Goal: Task Accomplishment & Management: Complete application form

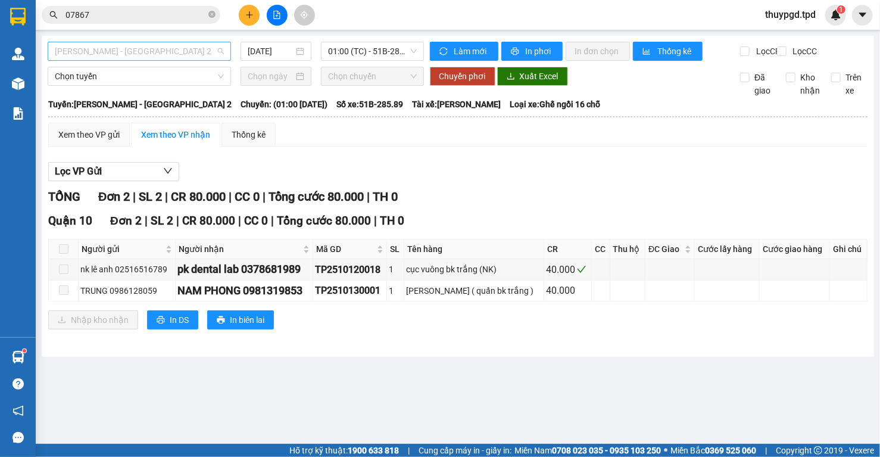
click at [187, 47] on span "[PERSON_NAME] - [GEOGRAPHIC_DATA] 2" at bounding box center [139, 51] width 169 height 18
click at [114, 50] on span "[PERSON_NAME] - [GEOGRAPHIC_DATA] 2" at bounding box center [139, 51] width 169 height 18
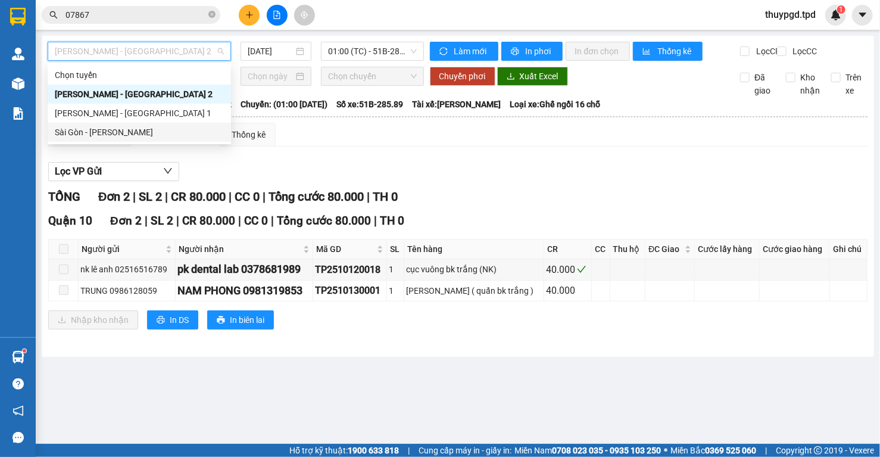
click at [77, 128] on div "Sài Gòn - [PERSON_NAME]" at bounding box center [139, 132] width 169 height 13
type input "[DATE]"
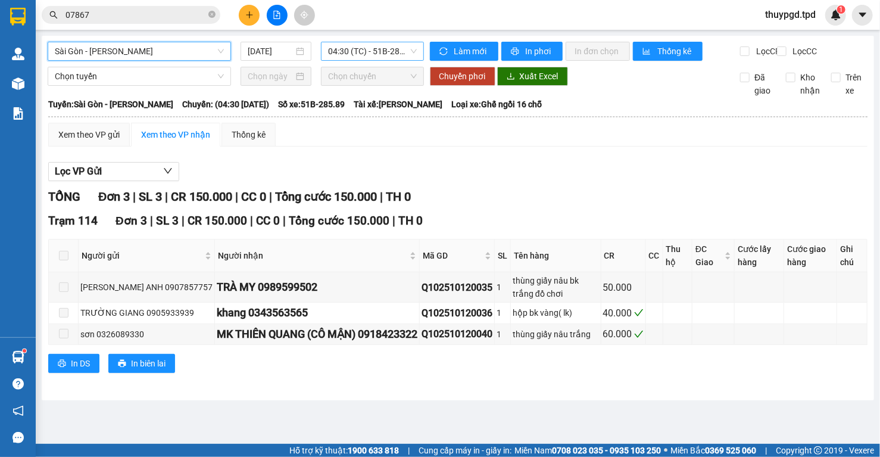
click at [365, 48] on span "04:30 (TC) - 51B-285.89" at bounding box center [372, 51] width 89 height 18
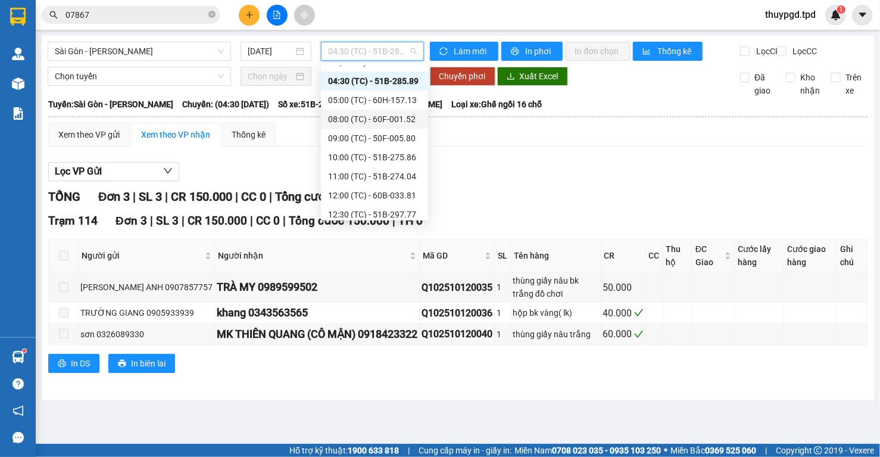
scroll to position [19, 0]
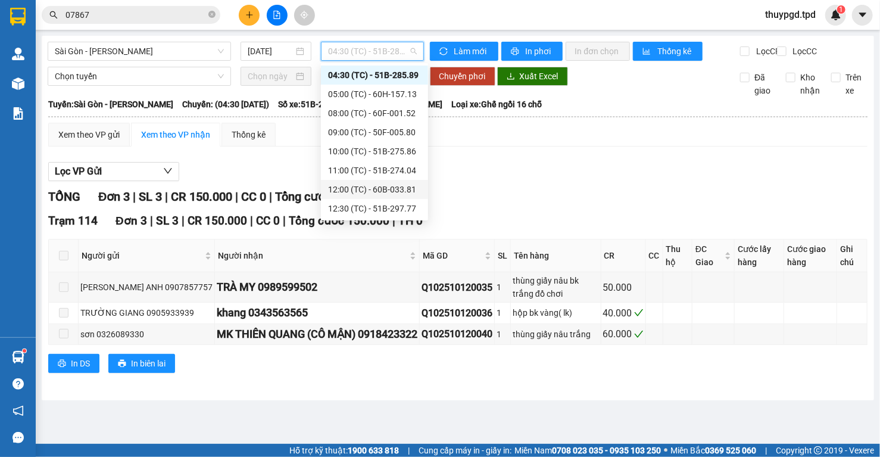
click at [401, 188] on div "12:00 (TC) - 60B-033.81" at bounding box center [374, 189] width 93 height 13
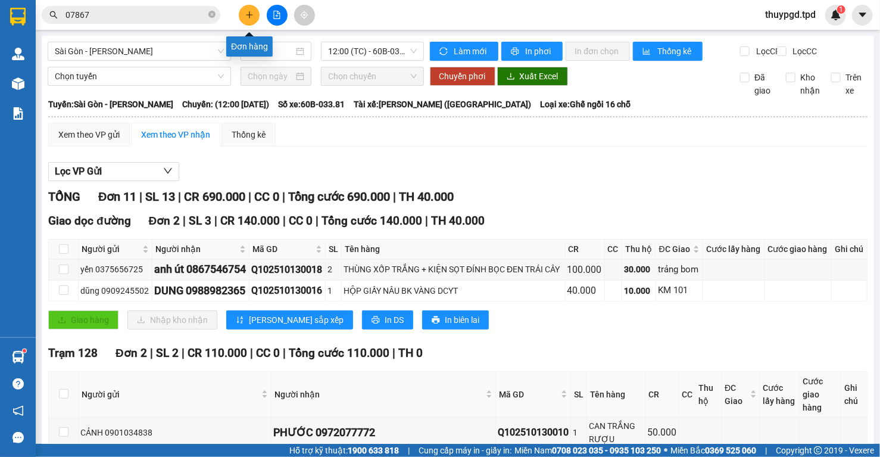
click at [249, 14] on icon "plus" at bounding box center [249, 15] width 8 height 8
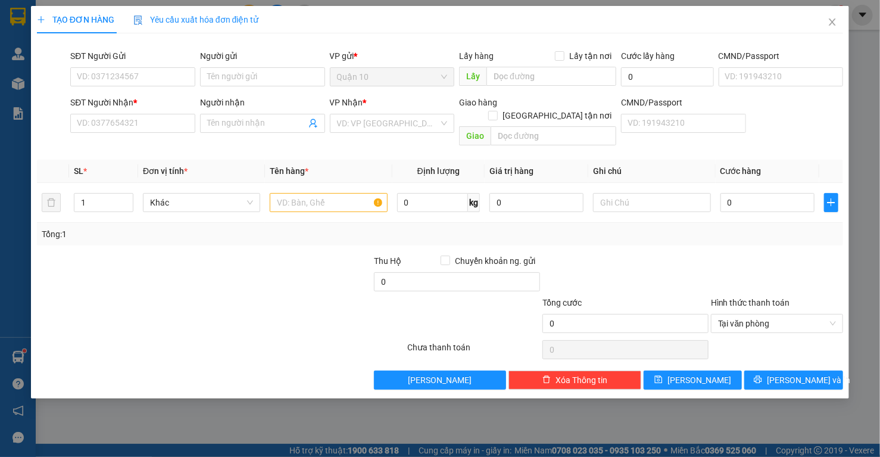
click at [112, 88] on div "SĐT Người Gửi VD: 0371234567" at bounding box center [132, 70] width 125 height 42
click at [118, 77] on input "SĐT Người Gửi" at bounding box center [132, 76] width 125 height 19
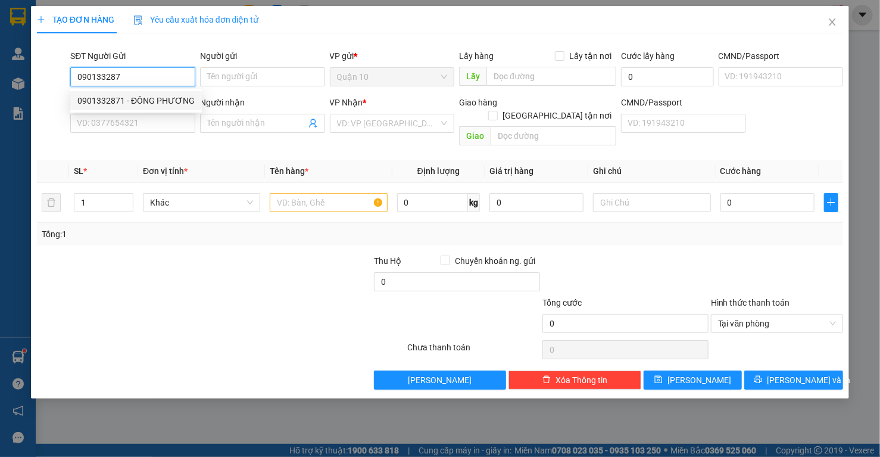
click at [133, 95] on div "0901332871 - ĐÔNG PHƯƠNG" at bounding box center [135, 100] width 117 height 13
type input "0901332871"
type input "ĐÔNG PHƯƠNG"
type input "080071000254"
type input "0945442442"
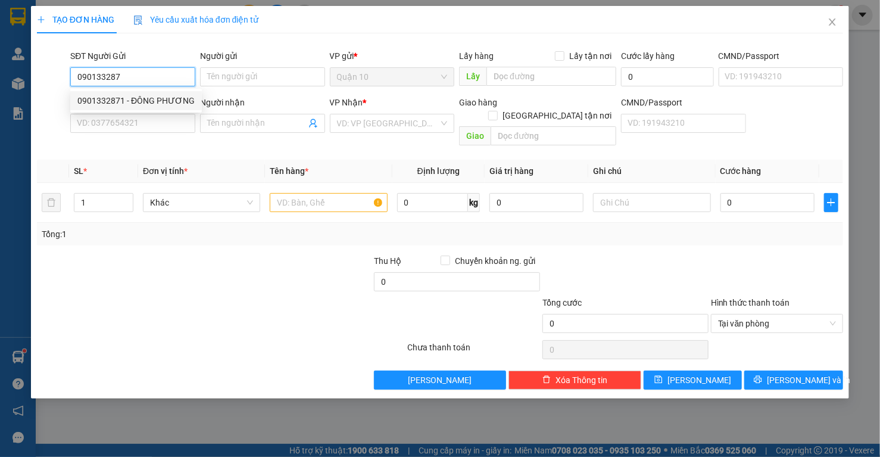
type input "anh tuấn"
type input "[PERSON_NAME]"
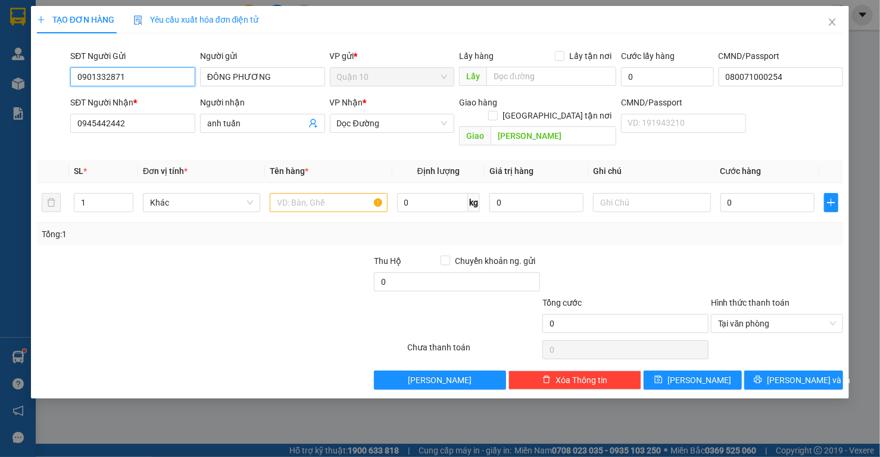
type input "0901332871"
click at [249, 254] on div at bounding box center [288, 275] width 168 height 42
click at [314, 122] on icon "user-add" at bounding box center [313, 123] width 10 height 10
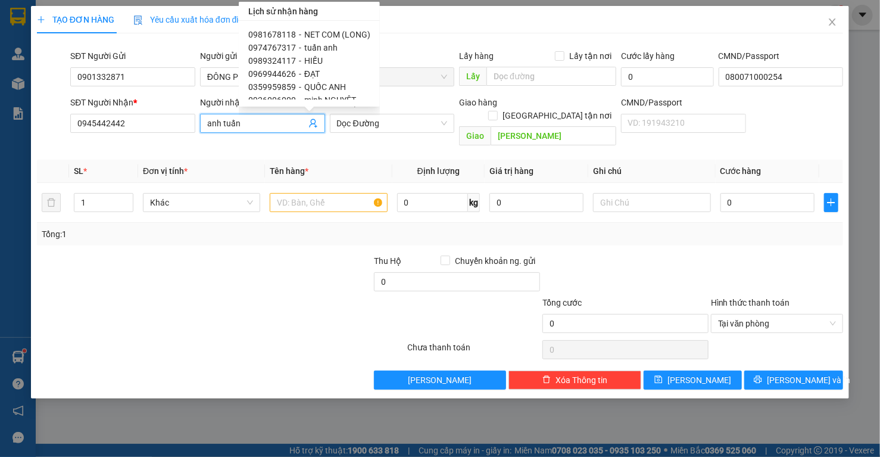
scroll to position [86, 0]
click at [310, 63] on span "ĐẠT" at bounding box center [311, 67] width 15 height 10
type input "0969944626"
type input "ĐẠT"
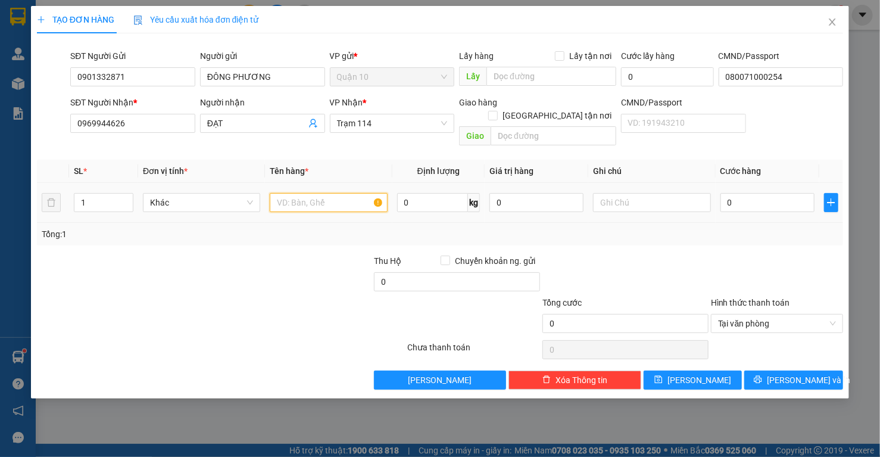
click at [326, 193] on input "text" at bounding box center [328, 202] width 117 height 19
type input "HỘP(LKDT)"
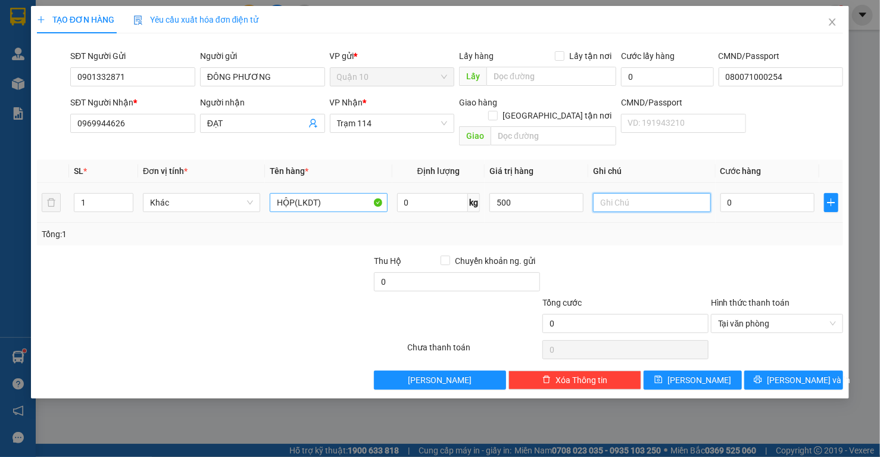
type input "500.000"
type input "4"
type input "40"
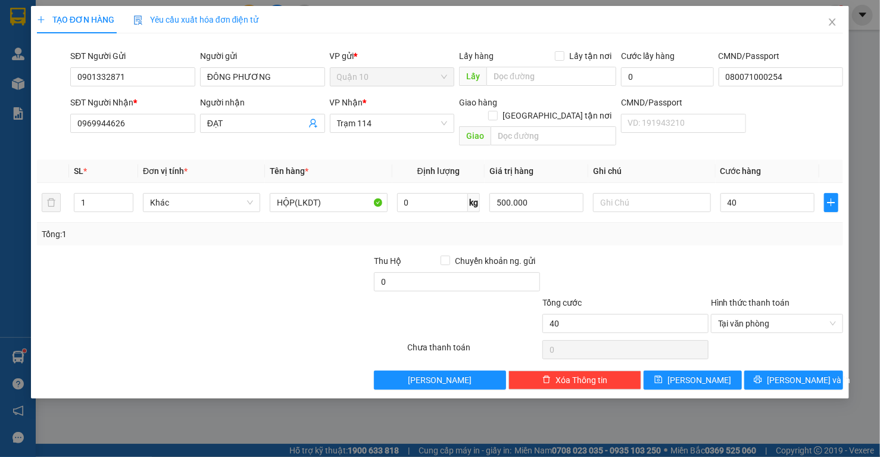
type input "40.000"
click at [317, 255] on div at bounding box center [288, 275] width 168 height 42
click at [813, 373] on span "[PERSON_NAME] và In" at bounding box center [808, 379] width 83 height 13
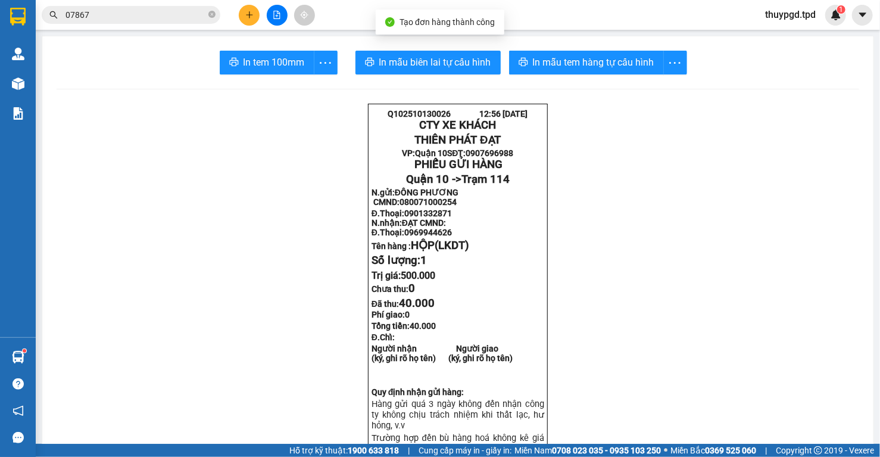
click at [593, 68] on span "In mẫu tem hàng tự cấu hình" at bounding box center [593, 62] width 121 height 15
click at [293, 56] on span "In tem 100mm" at bounding box center [273, 62] width 61 height 15
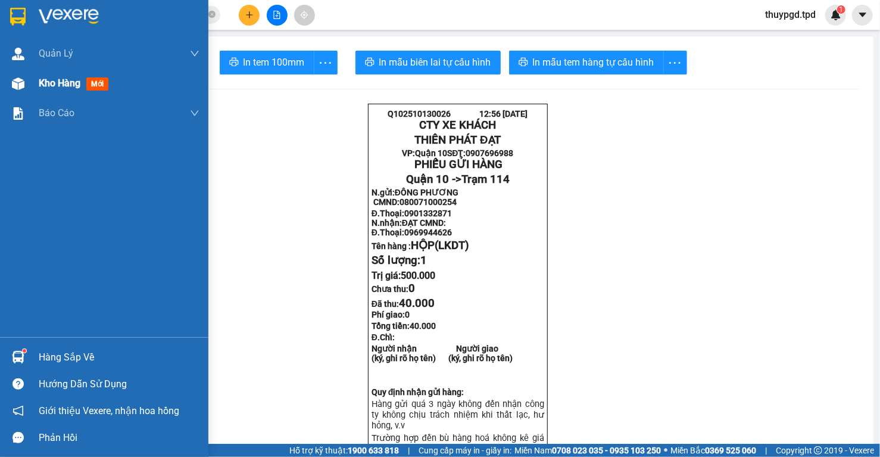
click at [14, 80] on img at bounding box center [18, 83] width 13 height 13
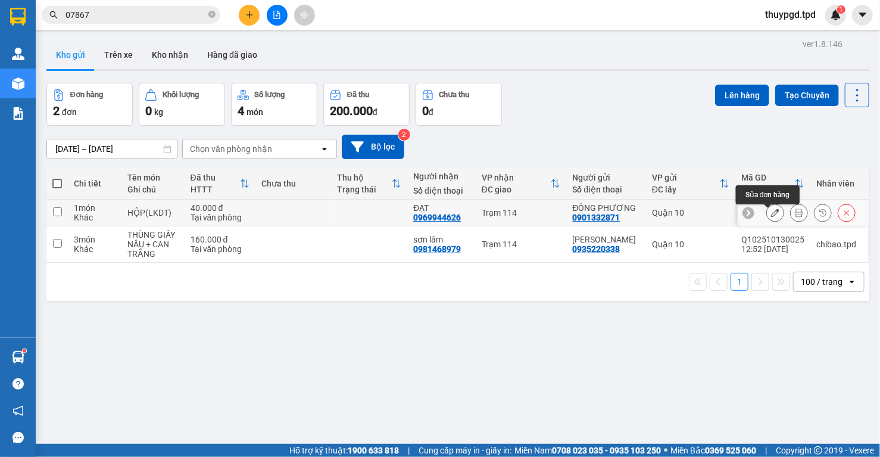
click at [771, 214] on icon at bounding box center [775, 212] width 8 height 8
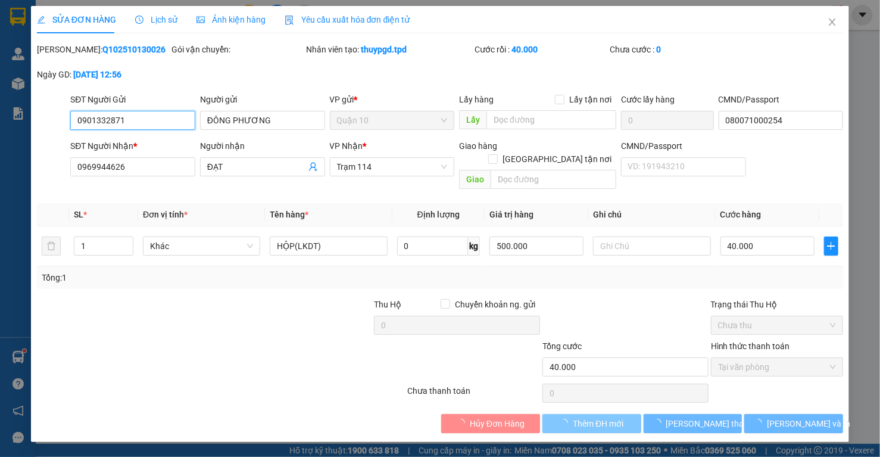
type input "0901332871"
type input "ĐÔNG PHƯƠNG"
type input "080071000254"
type input "0969944626"
type input "ĐẠT"
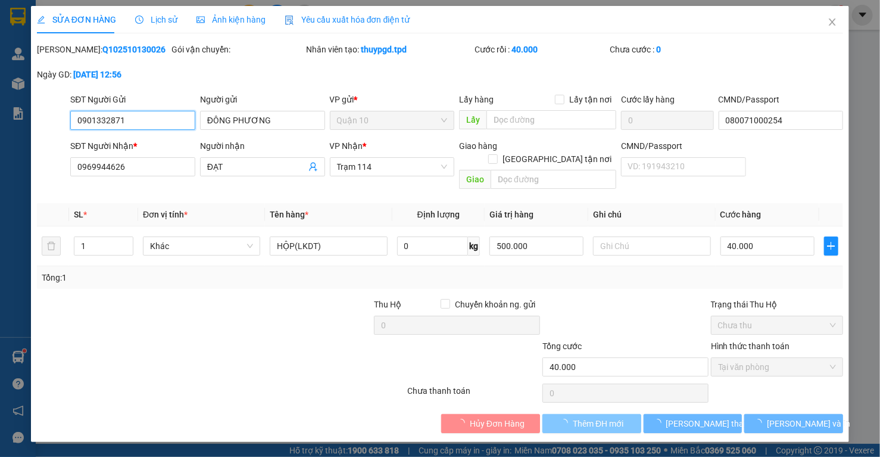
type input "40.000"
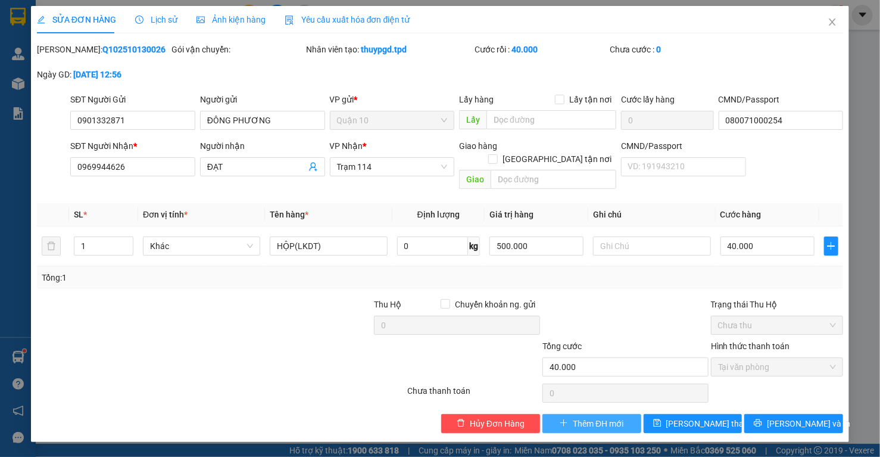
click at [587, 417] on span "Thêm ĐH mới" at bounding box center [598, 423] width 51 height 13
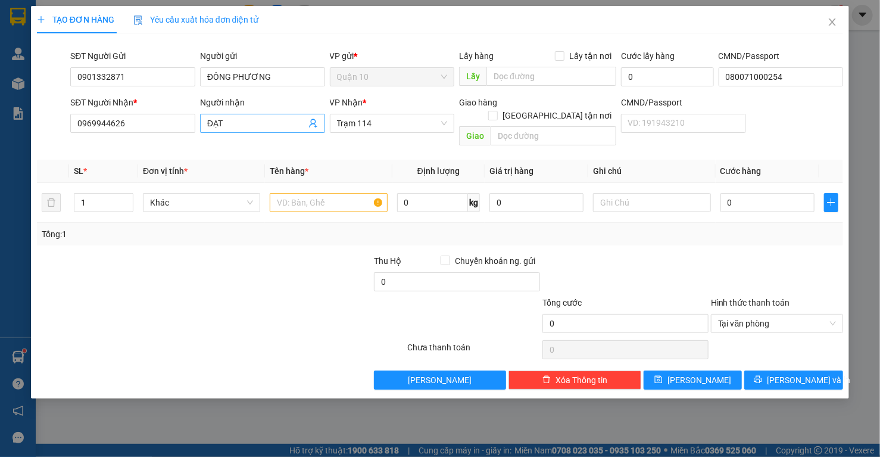
click at [312, 126] on icon "user-add" at bounding box center [313, 123] width 10 height 10
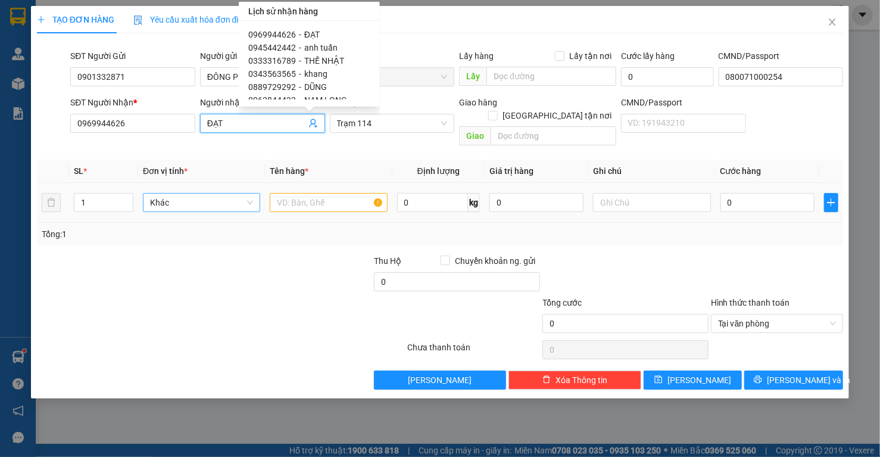
click at [180, 193] on span "Khác" at bounding box center [201, 202] width 103 height 18
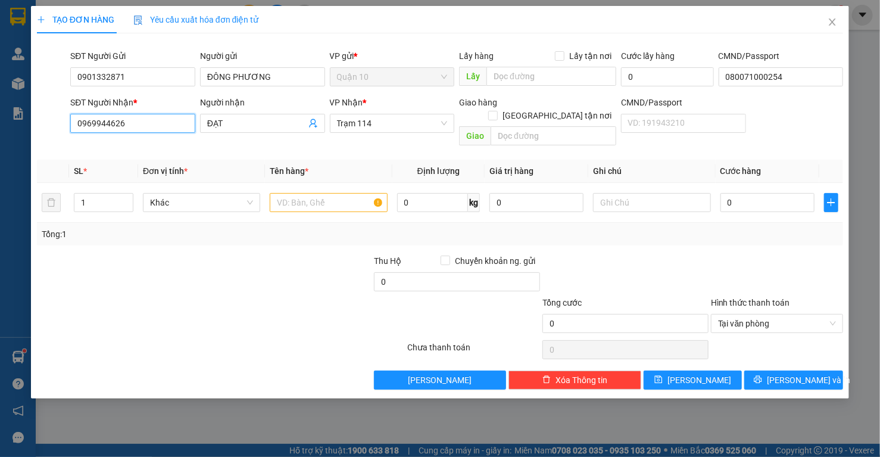
drag, startPoint x: 120, startPoint y: 121, endPoint x: 58, endPoint y: 117, distance: 61.5
click at [58, 117] on div "SĐT Người Nhận * 0969944626 0969944626 Người nhận ĐẠT VP Nhận * Trạm 114 Giao h…" at bounding box center [440, 123] width 809 height 55
click at [107, 138] on div "0984141592 - KỶ mỹ" at bounding box center [132, 147] width 125 height 19
type input "0984141592"
type input "KỶ mỹ"
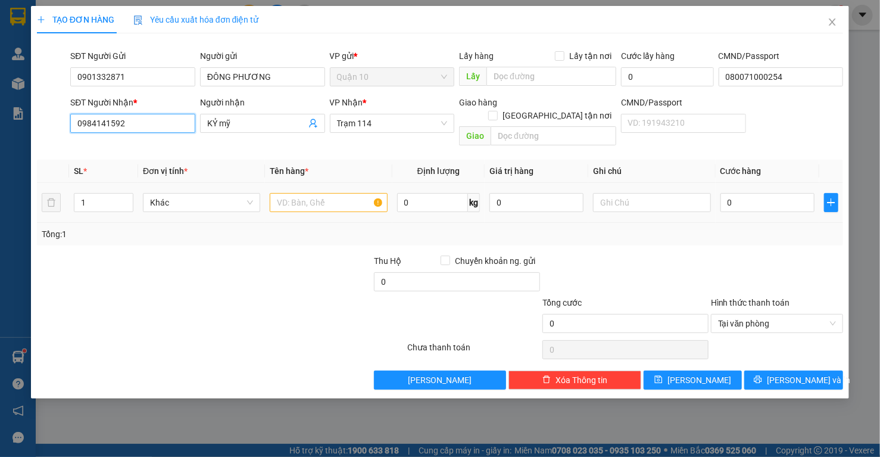
type input "0984141592"
click at [300, 196] on input "text" at bounding box center [328, 202] width 117 height 19
type input "HỘP( LKDT)"
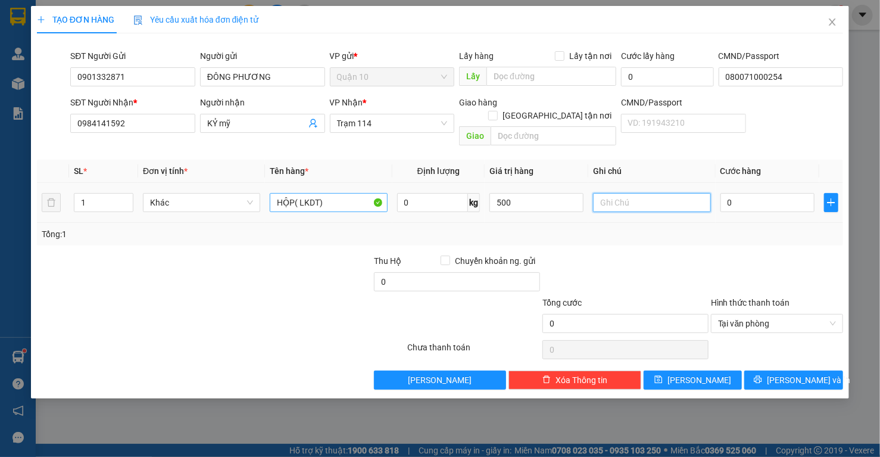
type input "500.000"
type input "4"
type input "40"
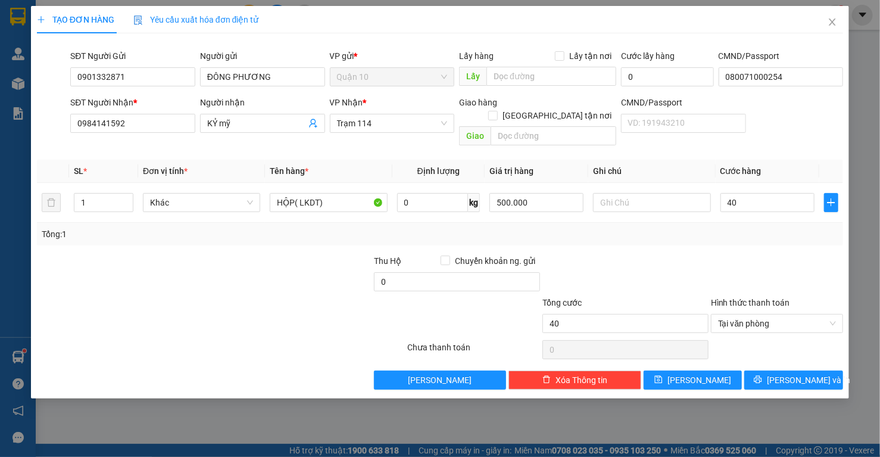
type input "40.000"
click at [608, 264] on div at bounding box center [625, 275] width 168 height 42
click at [762, 376] on icon "printer" at bounding box center [758, 380] width 8 height 8
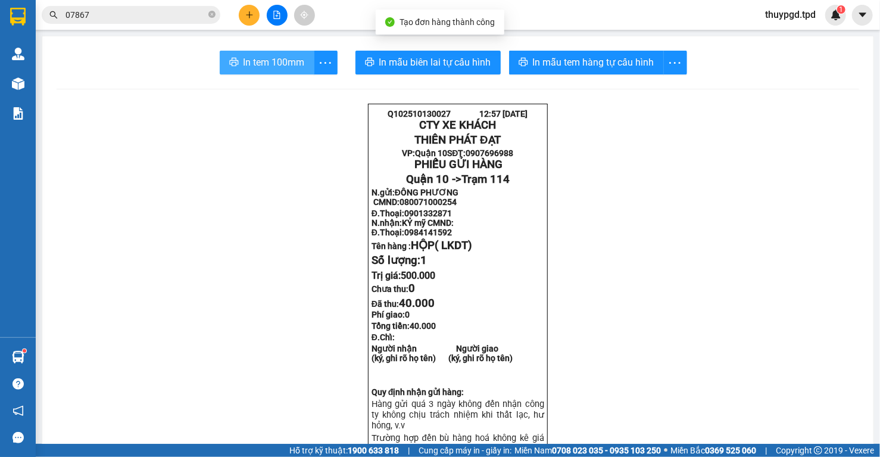
click at [292, 61] on span "In tem 100mm" at bounding box center [273, 62] width 61 height 15
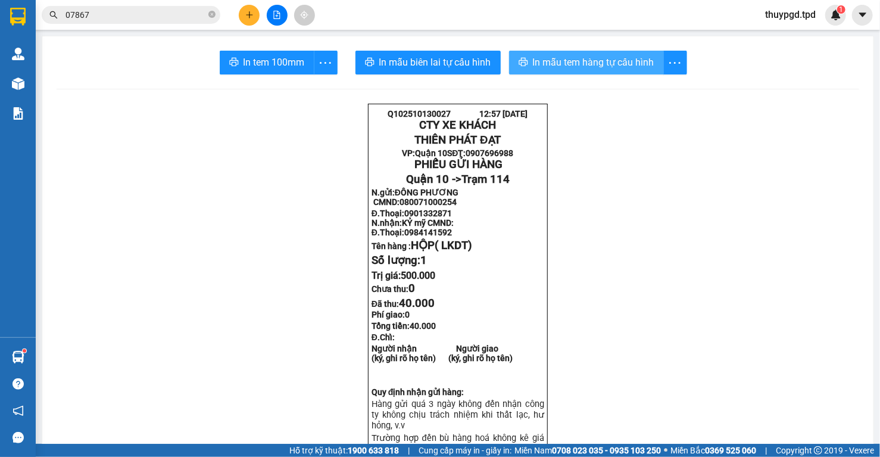
click at [555, 54] on button "In mẫu tem hàng tự cấu hình" at bounding box center [586, 63] width 155 height 24
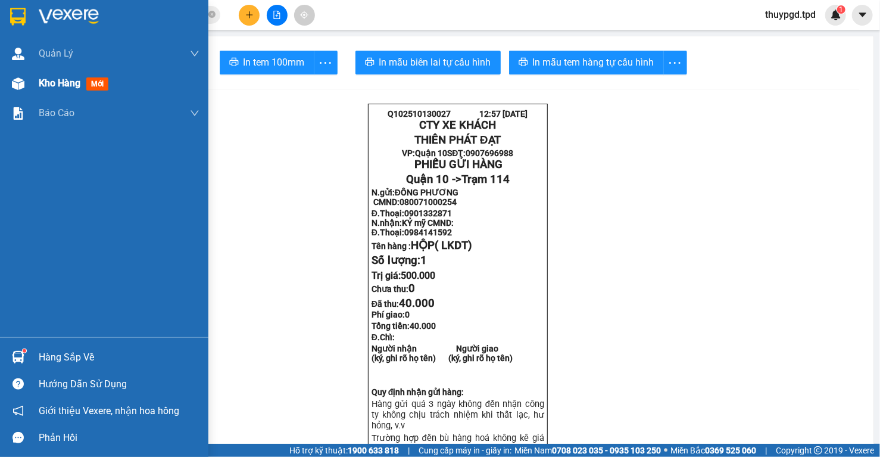
click at [13, 79] on img at bounding box center [18, 83] width 13 height 13
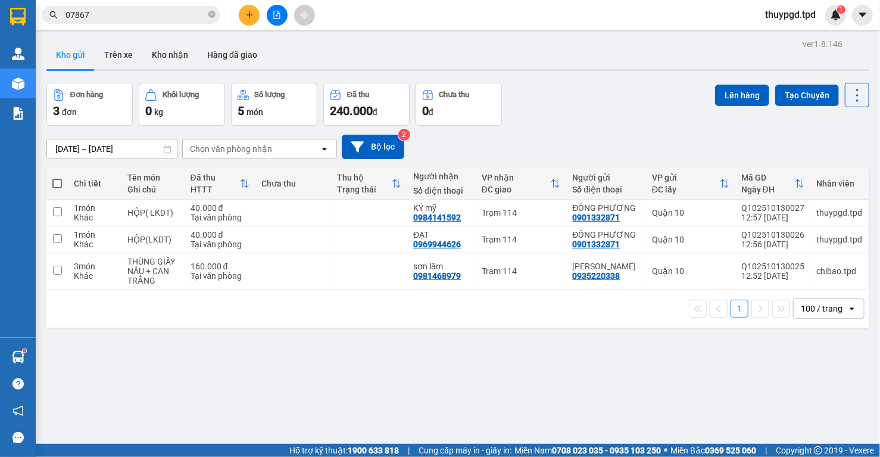
click at [57, 182] on span at bounding box center [57, 184] width 10 height 10
click at [57, 177] on input "checkbox" at bounding box center [57, 177] width 0 height 0
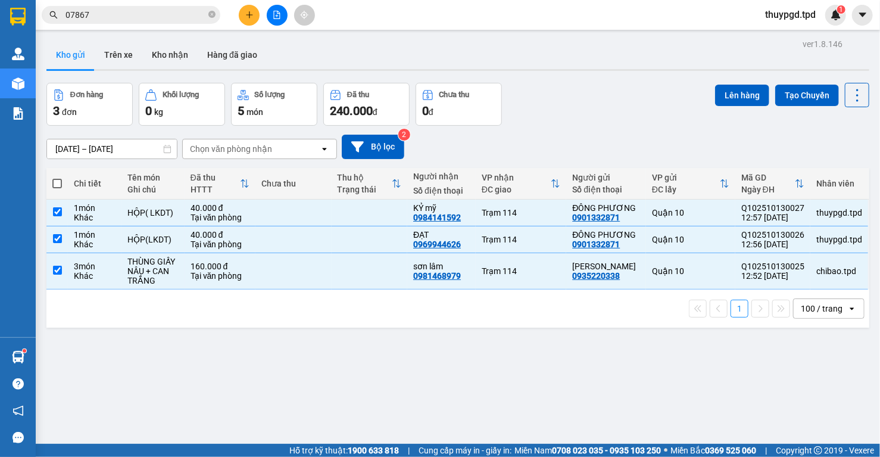
checkbox input "true"
click at [737, 90] on button "Lên hàng" at bounding box center [742, 95] width 54 height 21
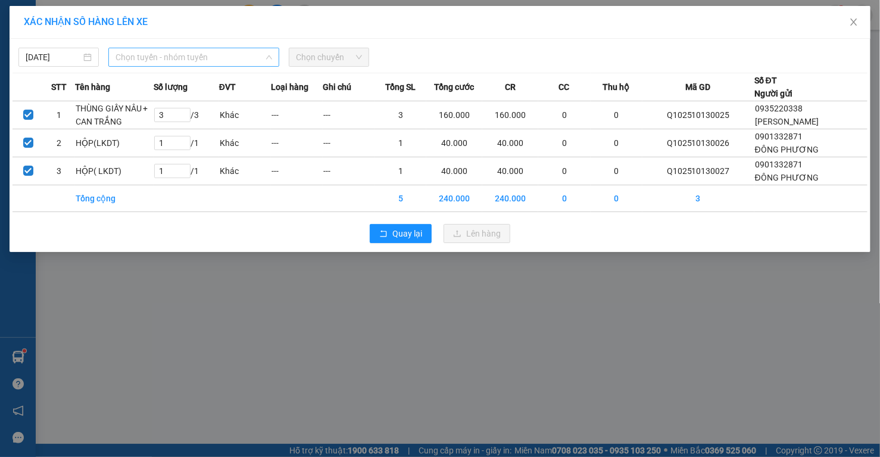
click at [153, 61] on span "Chọn tuyến - nhóm tuyến" at bounding box center [193, 57] width 157 height 18
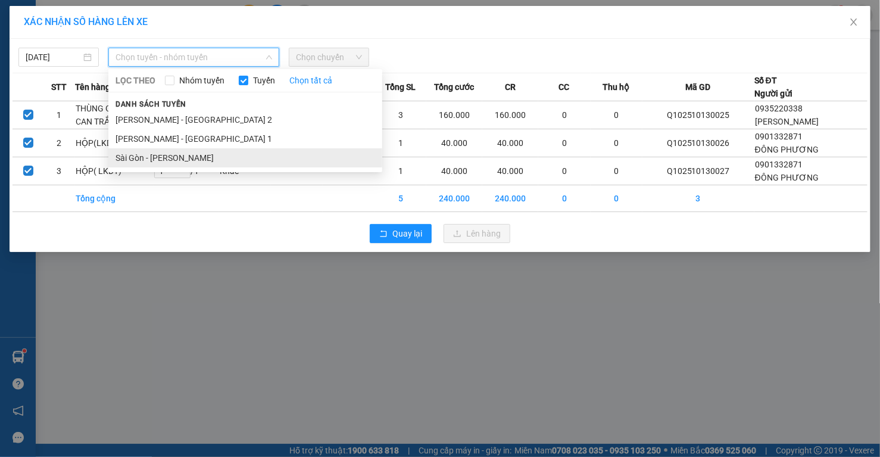
click at [143, 153] on li "Sài Gòn - [PERSON_NAME]" at bounding box center [245, 157] width 274 height 19
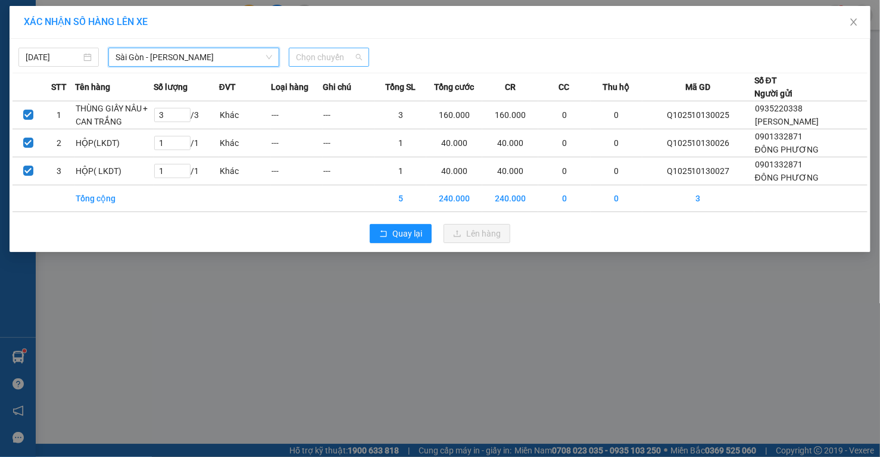
click at [326, 52] on span "Chọn chuyến" at bounding box center [329, 57] width 66 height 18
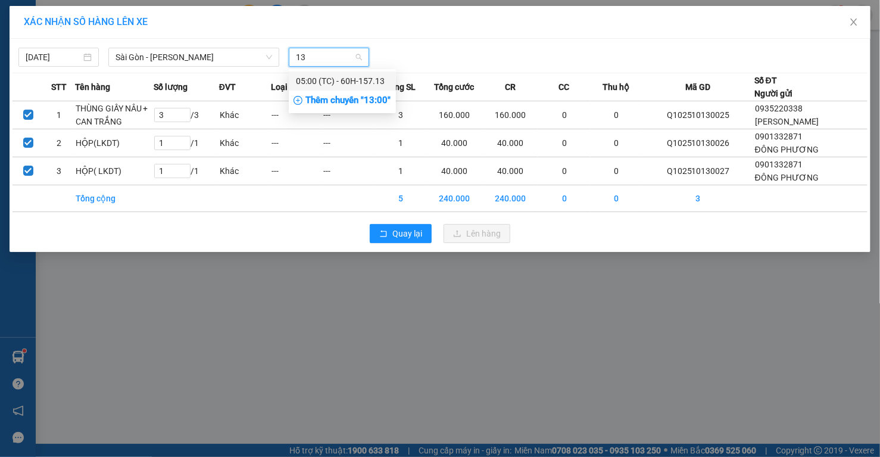
type input "13"
click at [379, 100] on div "Thêm chuyến " 13:00 "" at bounding box center [342, 100] width 107 height 20
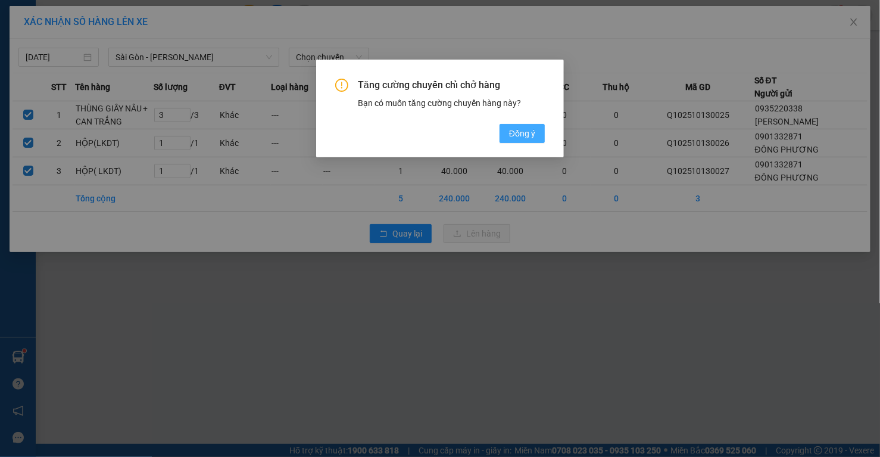
click at [519, 133] on span "Đồng ý" at bounding box center [522, 133] width 26 height 13
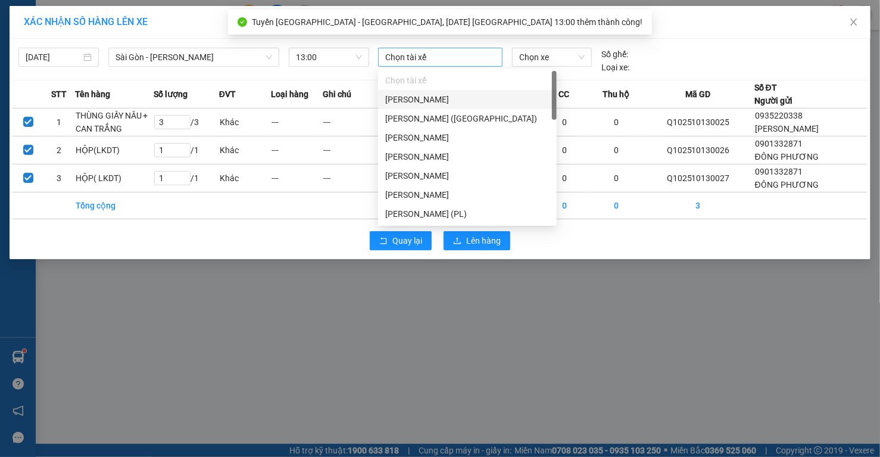
click at [421, 55] on div at bounding box center [440, 57] width 118 height 14
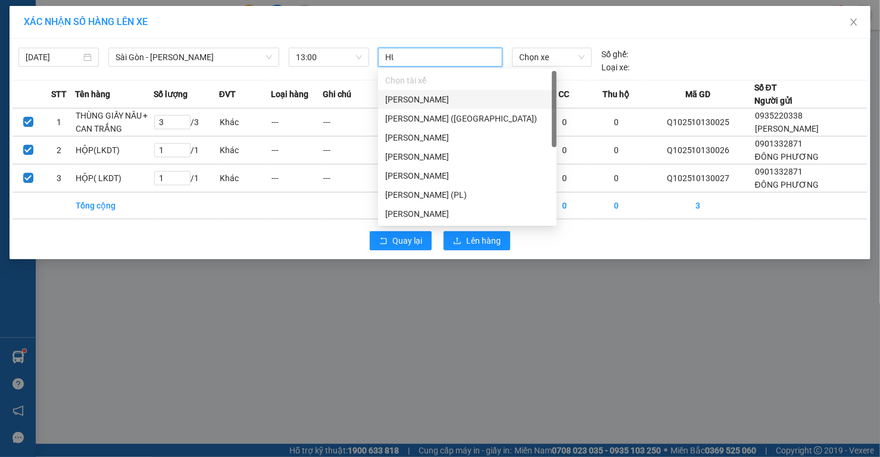
type input "HUY"
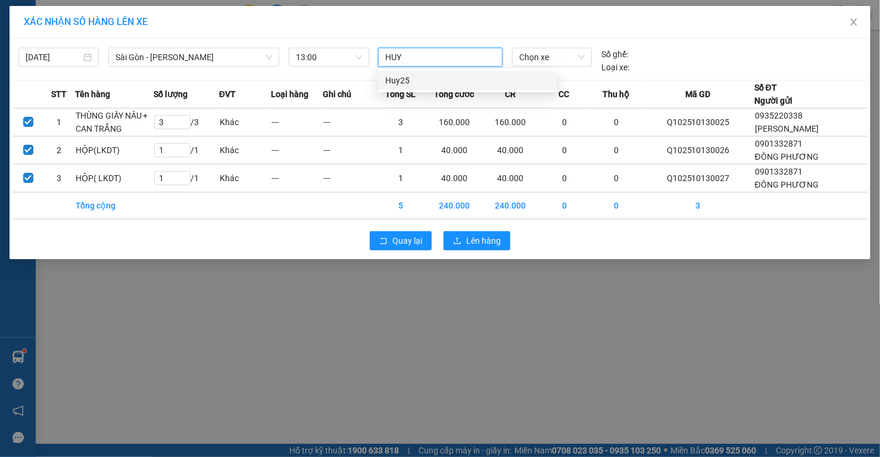
click at [410, 77] on div "Huy25" at bounding box center [467, 80] width 164 height 13
click at [543, 55] on span "Chọn xe" at bounding box center [551, 57] width 65 height 18
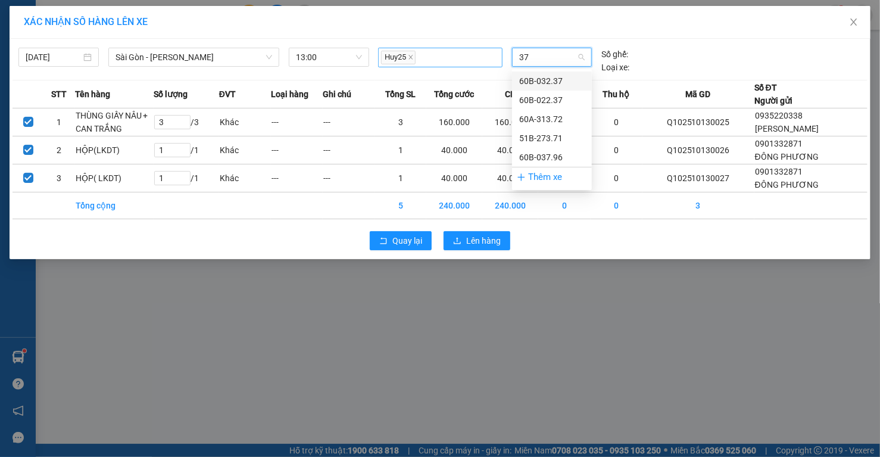
type input "371"
click at [545, 74] on div "51B-273.71" at bounding box center [551, 80] width 65 height 13
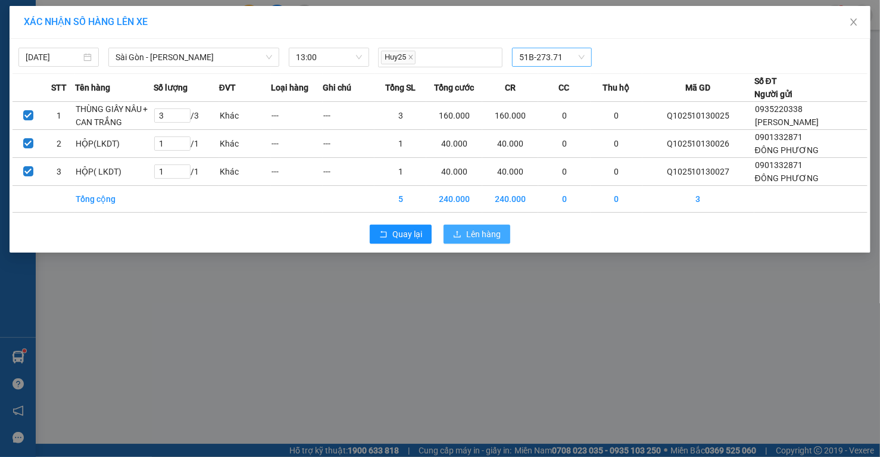
click at [497, 230] on span "Lên hàng" at bounding box center [483, 233] width 35 height 13
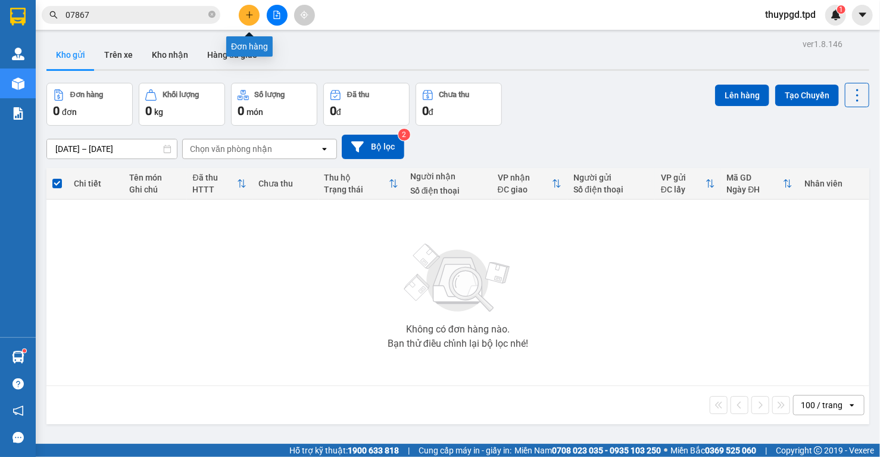
click at [247, 11] on icon "plus" at bounding box center [249, 15] width 8 height 8
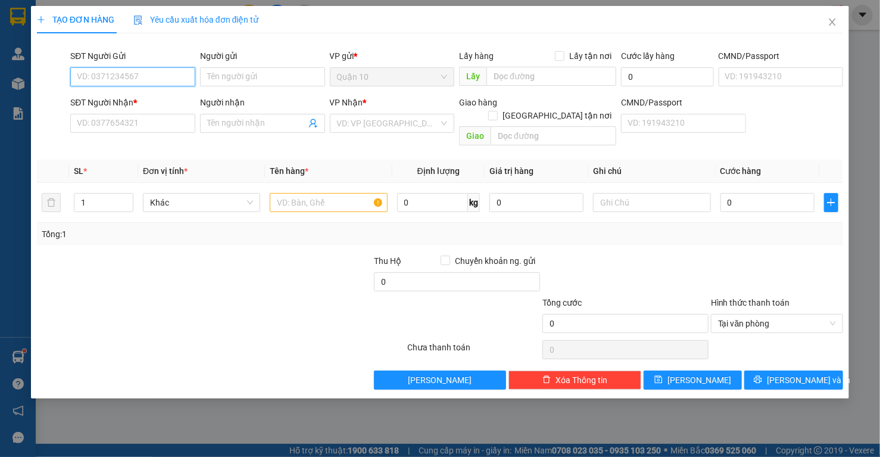
click at [133, 79] on input "SĐT Người Gửi" at bounding box center [132, 76] width 125 height 19
drag, startPoint x: 138, startPoint y: 100, endPoint x: 154, endPoint y: 112, distance: 19.5
click at [140, 102] on div "0903099458 - QUYỀN" at bounding box center [132, 100] width 111 height 13
type input "0903099458"
type input "QUYỀN"
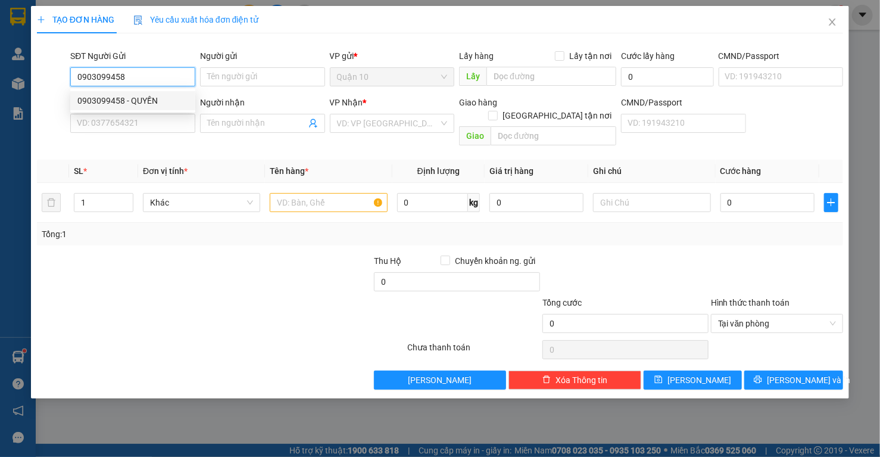
type input "079082029276"
type input "0962430419"
type input "thanh"
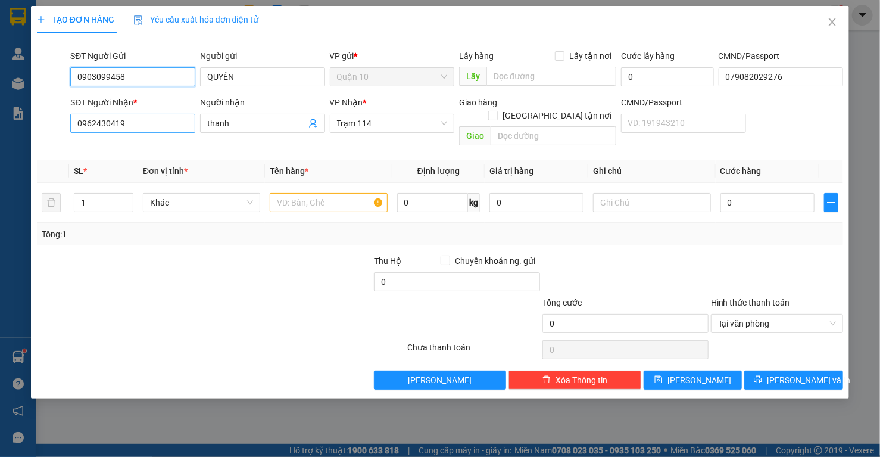
type input "0903099458"
drag, startPoint x: 145, startPoint y: 125, endPoint x: 341, endPoint y: 145, distance: 197.5
click at [106, 126] on input "0962430419" at bounding box center [132, 123] width 125 height 19
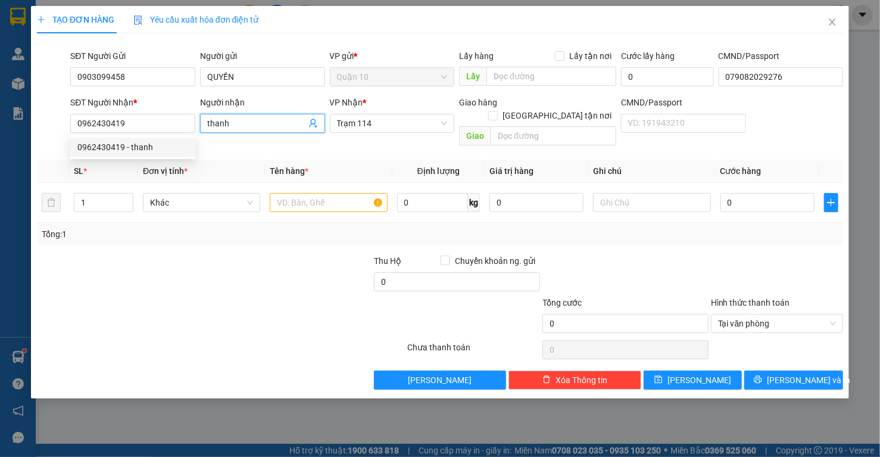
click at [312, 121] on icon "user-add" at bounding box center [313, 123] width 10 height 10
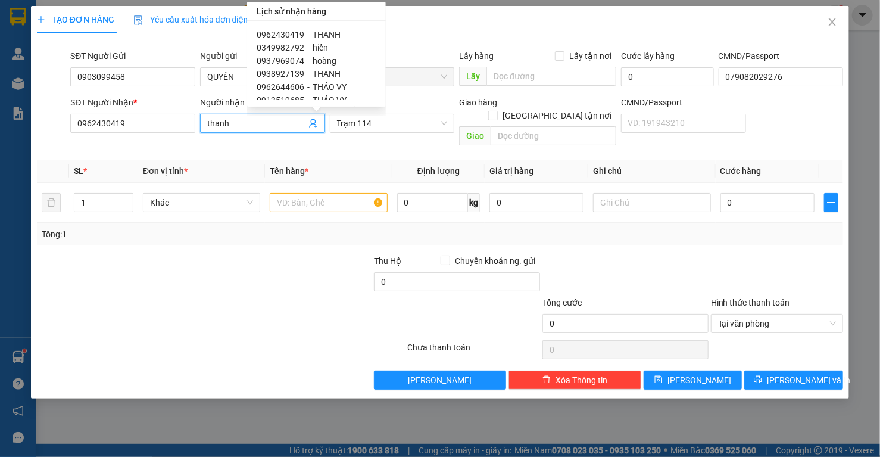
click at [316, 59] on span "hoàng" at bounding box center [325, 61] width 24 height 10
type input "0937969074"
type input "hoàng"
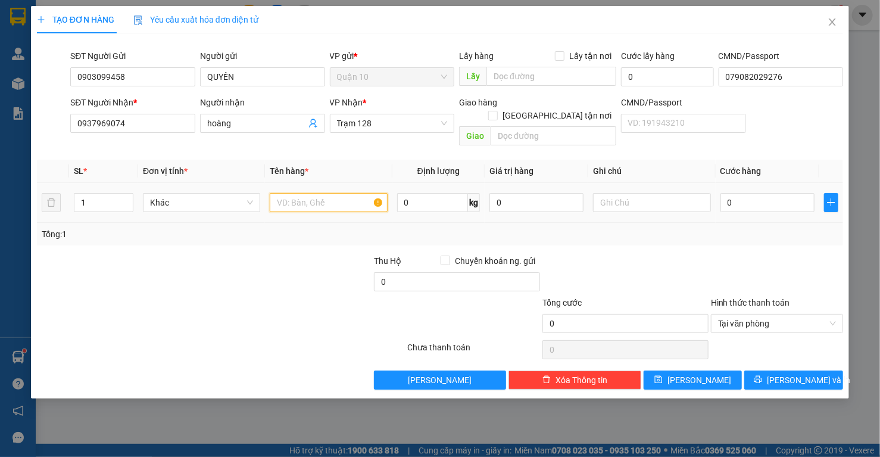
click at [327, 193] on input "text" at bounding box center [328, 202] width 117 height 19
type input "THÙNG( ĐÈN )"
click at [788, 193] on input "0" at bounding box center [767, 202] width 95 height 19
click at [530, 193] on input "0" at bounding box center [536, 202] width 95 height 19
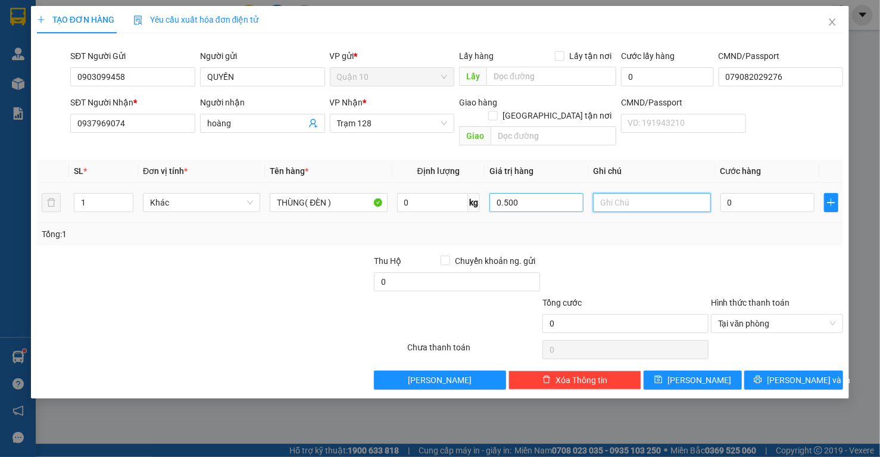
type input "500.000"
type input "5"
type input "50"
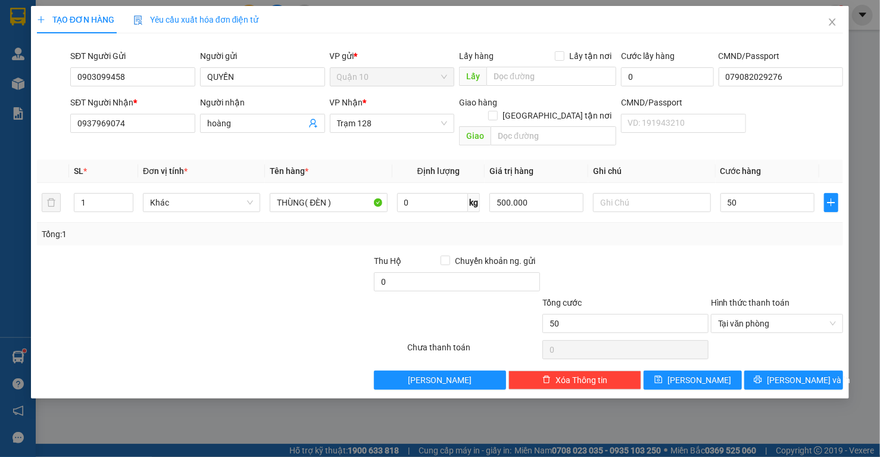
type input "50.000"
click at [791, 254] on div at bounding box center [777, 275] width 135 height 42
click at [798, 373] on span "[PERSON_NAME] và In" at bounding box center [808, 379] width 83 height 13
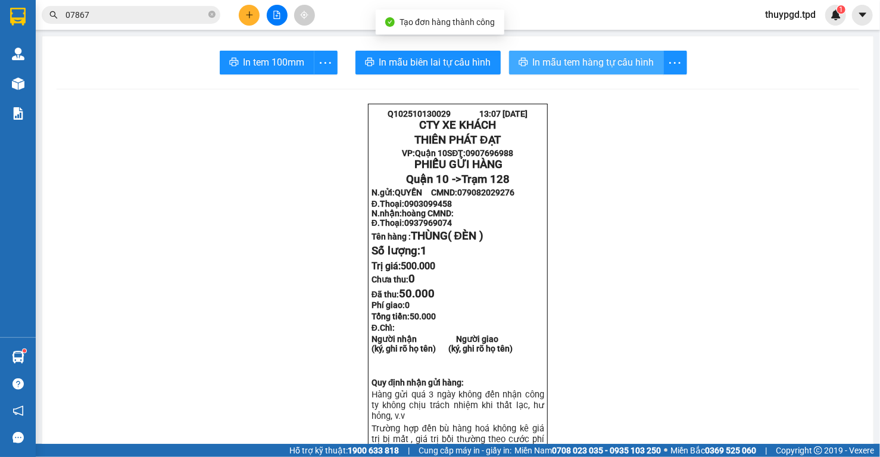
click at [591, 61] on span "In mẫu tem hàng tự cấu hình" at bounding box center [593, 62] width 121 height 15
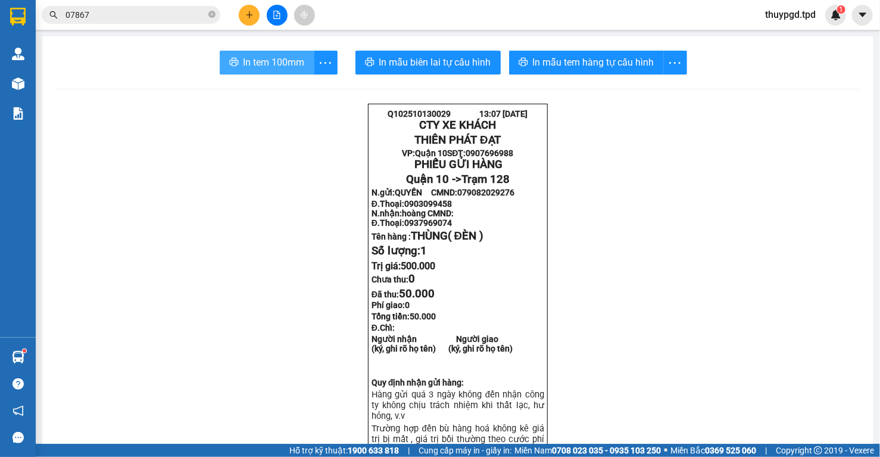
click at [267, 64] on span "In tem 100mm" at bounding box center [273, 62] width 61 height 15
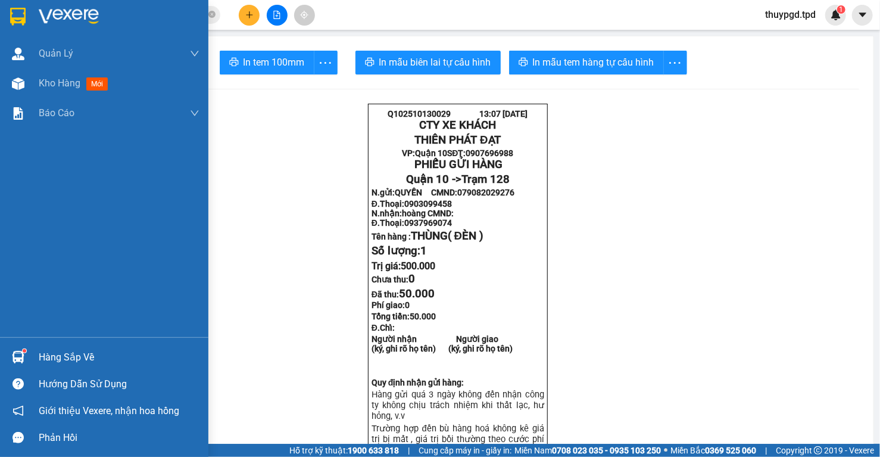
click at [15, 354] on img at bounding box center [18, 357] width 13 height 13
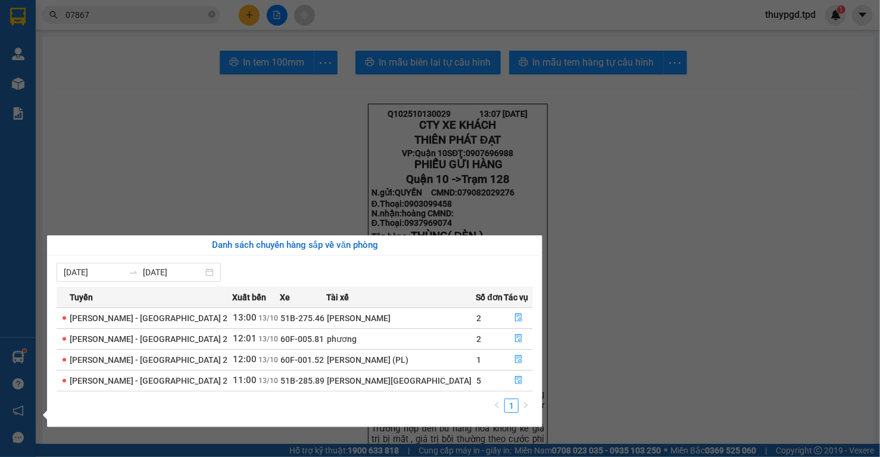
click at [357, 176] on section "Kết quả tìm kiếm ( 81 ) Bộ lọc Mã ĐH Trạng thái Món hàng Thu hộ Tổng cước Chưa …" at bounding box center [440, 228] width 880 height 457
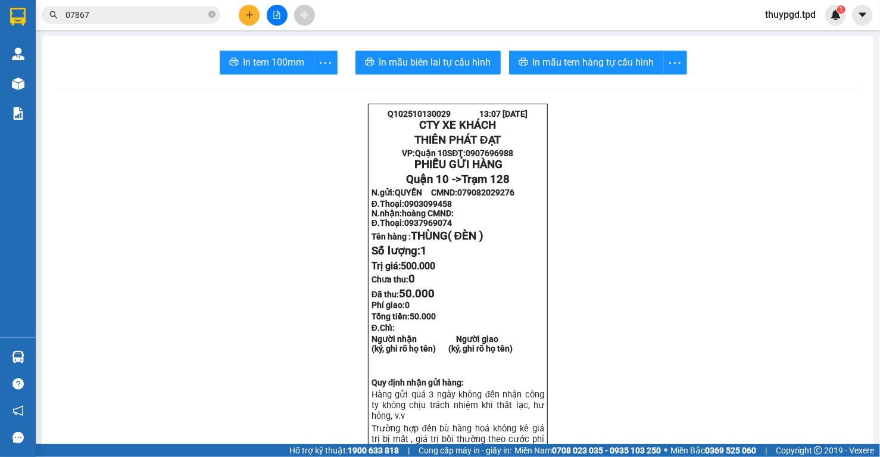
click at [278, 10] on button at bounding box center [277, 15] width 21 height 21
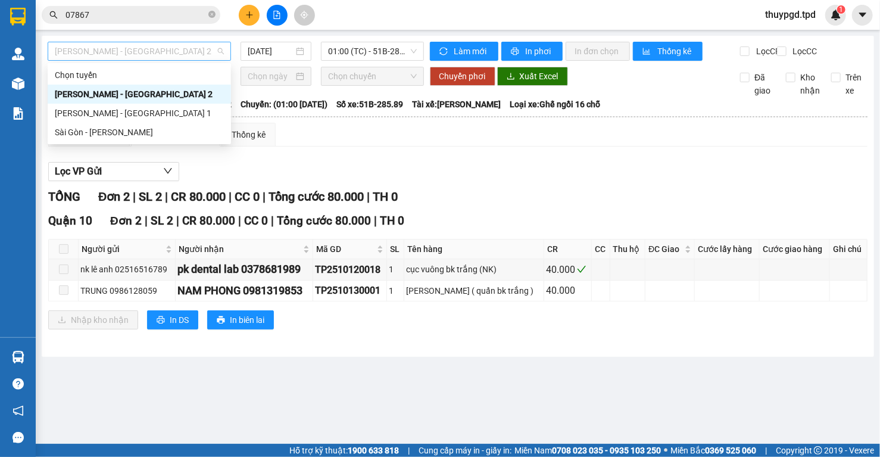
click at [123, 50] on span "[PERSON_NAME] - [GEOGRAPHIC_DATA] 2" at bounding box center [139, 51] width 169 height 18
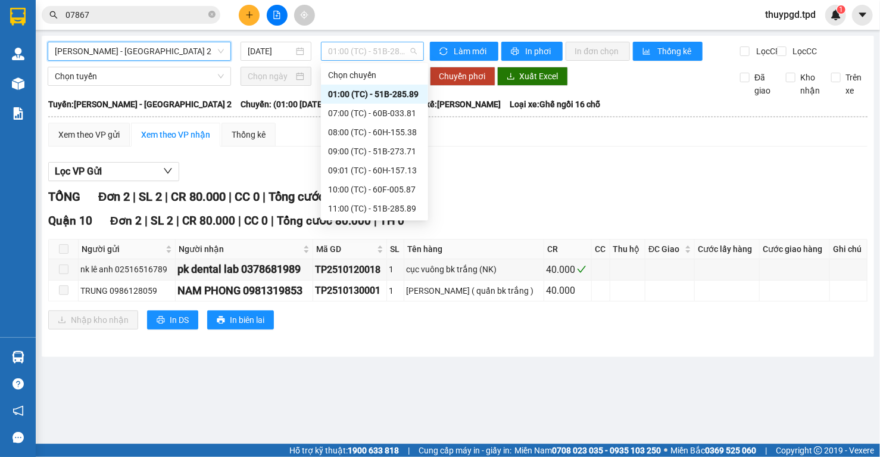
click at [355, 52] on span "01:00 (TC) - 51B-285.89" at bounding box center [372, 51] width 89 height 18
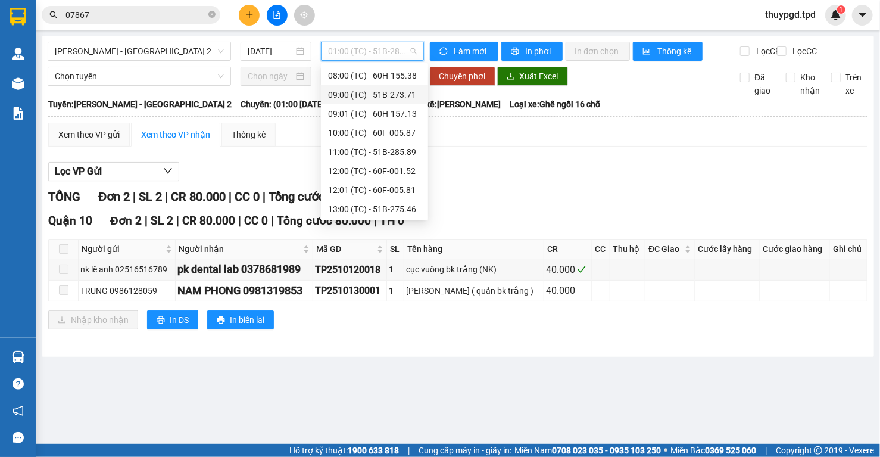
scroll to position [57, 0]
click at [375, 135] on div "10:00 (TC) - 60F-005.87" at bounding box center [374, 132] width 93 height 13
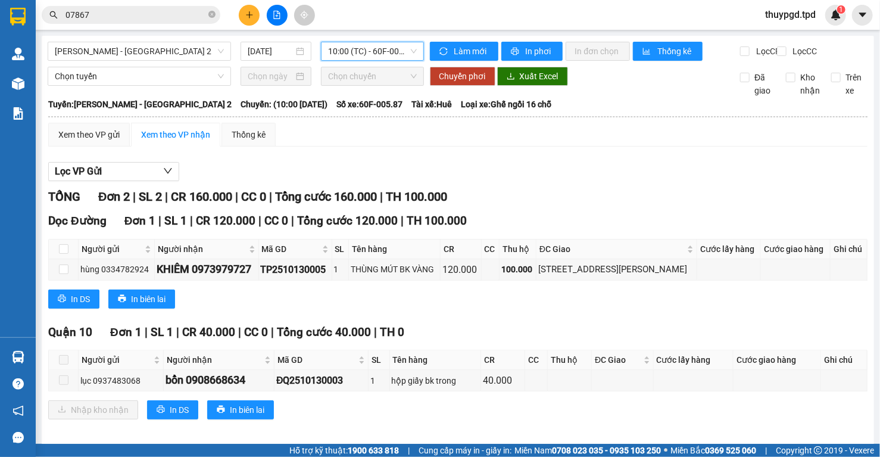
click at [213, 11] on icon "close-circle" at bounding box center [211, 14] width 7 height 7
click at [213, 11] on span at bounding box center [211, 14] width 7 height 13
click at [185, 24] on div "Kết quả tìm kiếm ( 81 ) Bộ lọc Mã ĐH Trạng thái Món hàng Thu hộ Tổng cước Chưa …" at bounding box center [116, 15] width 232 height 21
drag, startPoint x: 111, startPoint y: 21, endPoint x: 105, endPoint y: 17, distance: 8.1
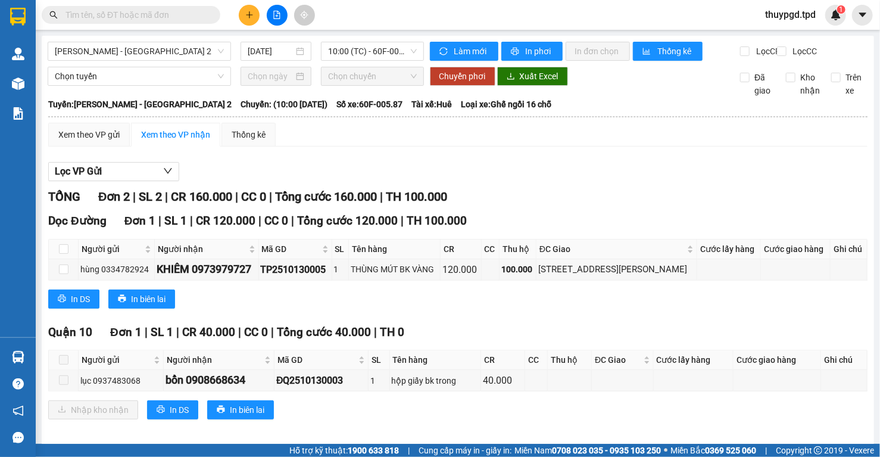
click at [109, 20] on span at bounding box center [131, 15] width 179 height 18
click at [103, 15] on input "text" at bounding box center [135, 14] width 140 height 13
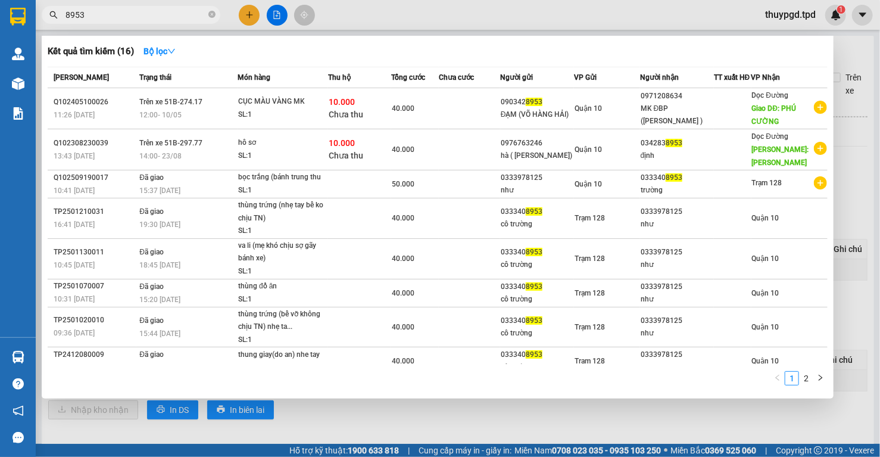
type input "8953"
click at [848, 182] on div at bounding box center [440, 228] width 880 height 457
click at [213, 14] on icon "close-circle" at bounding box center [211, 14] width 7 height 7
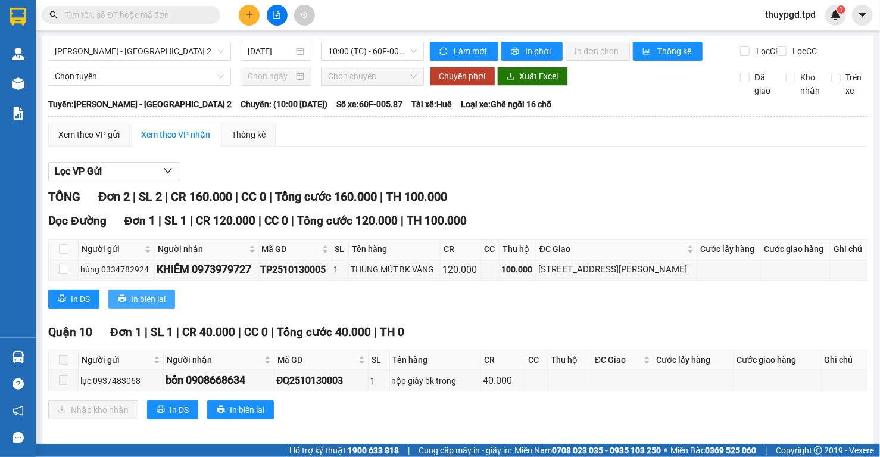
click at [142, 305] on span "In biên lai" at bounding box center [148, 298] width 35 height 13
